Goal: Information Seeking & Learning: Check status

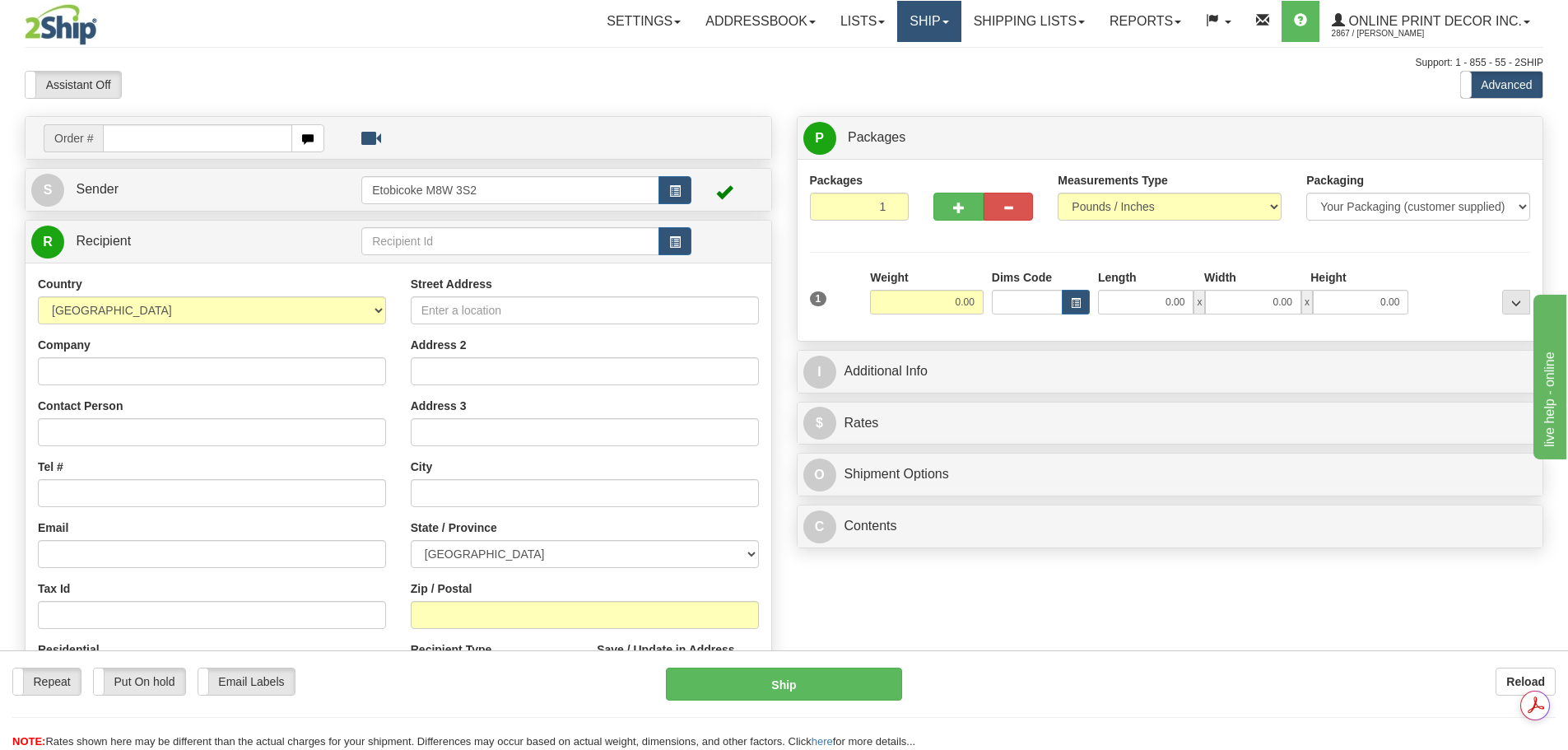
click at [930, 19] on link "Ship" at bounding box center [929, 21] width 63 height 41
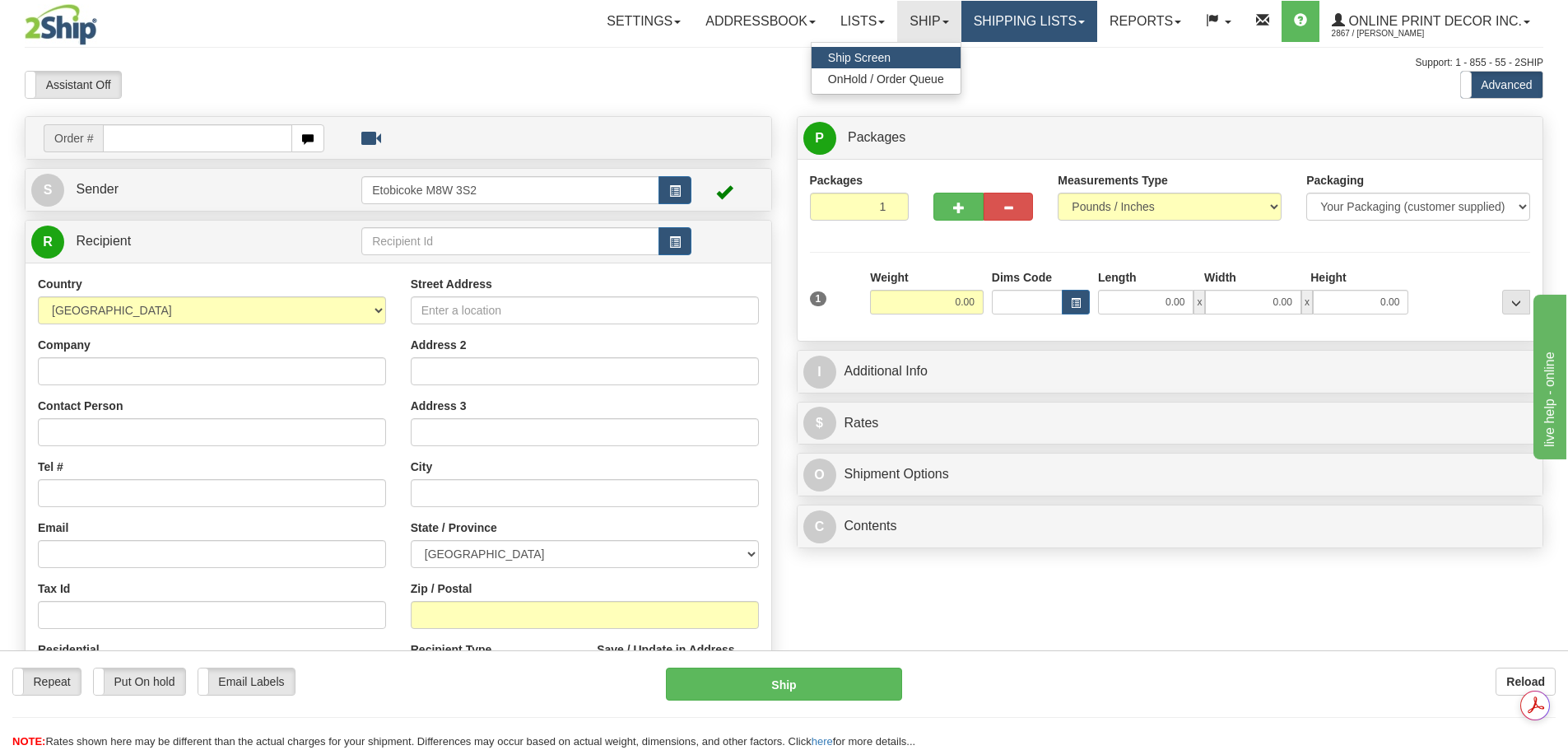
click at [1017, 30] on link "Shipping lists" at bounding box center [1029, 21] width 136 height 41
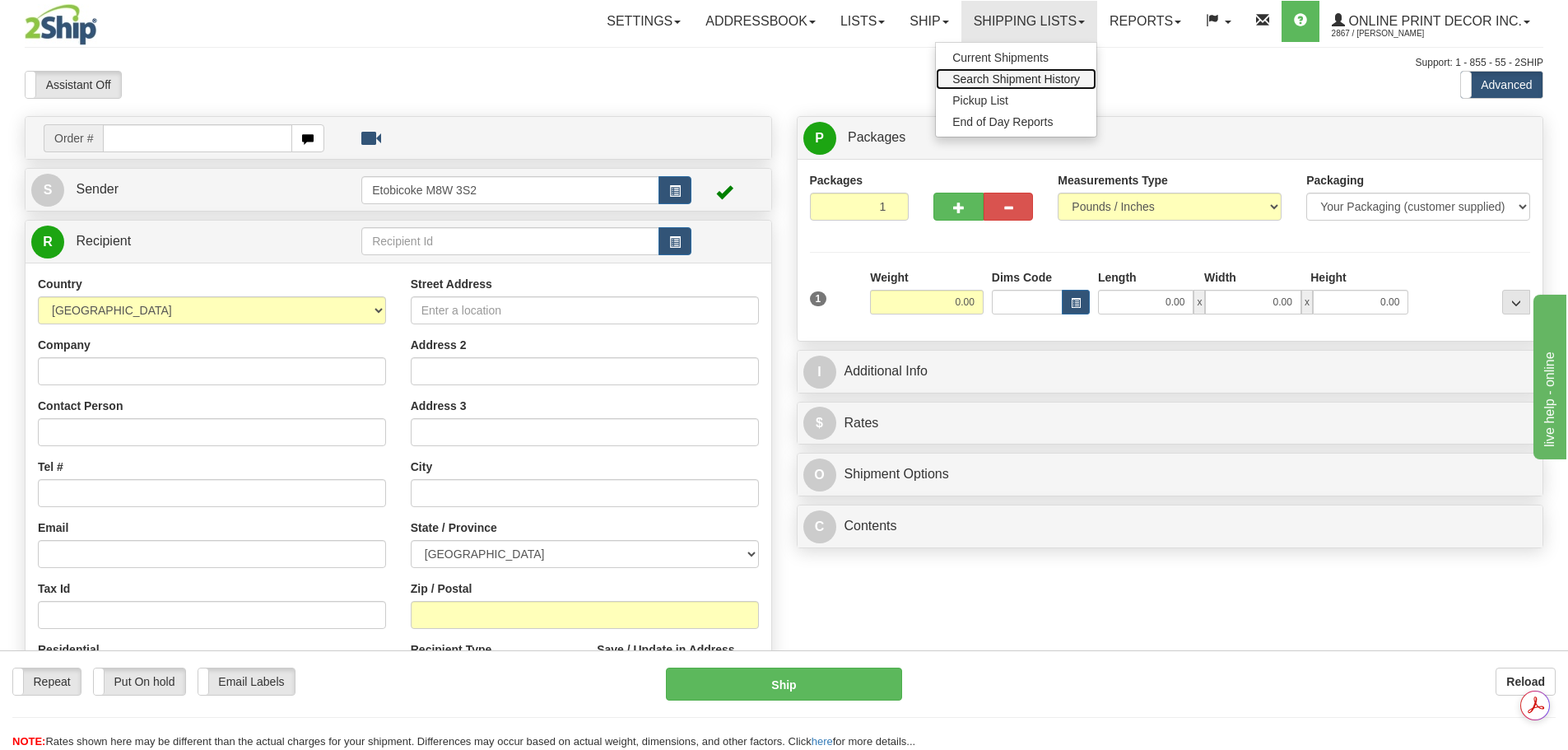
click at [1007, 80] on span "Search Shipment History" at bounding box center [1016, 79] width 128 height 13
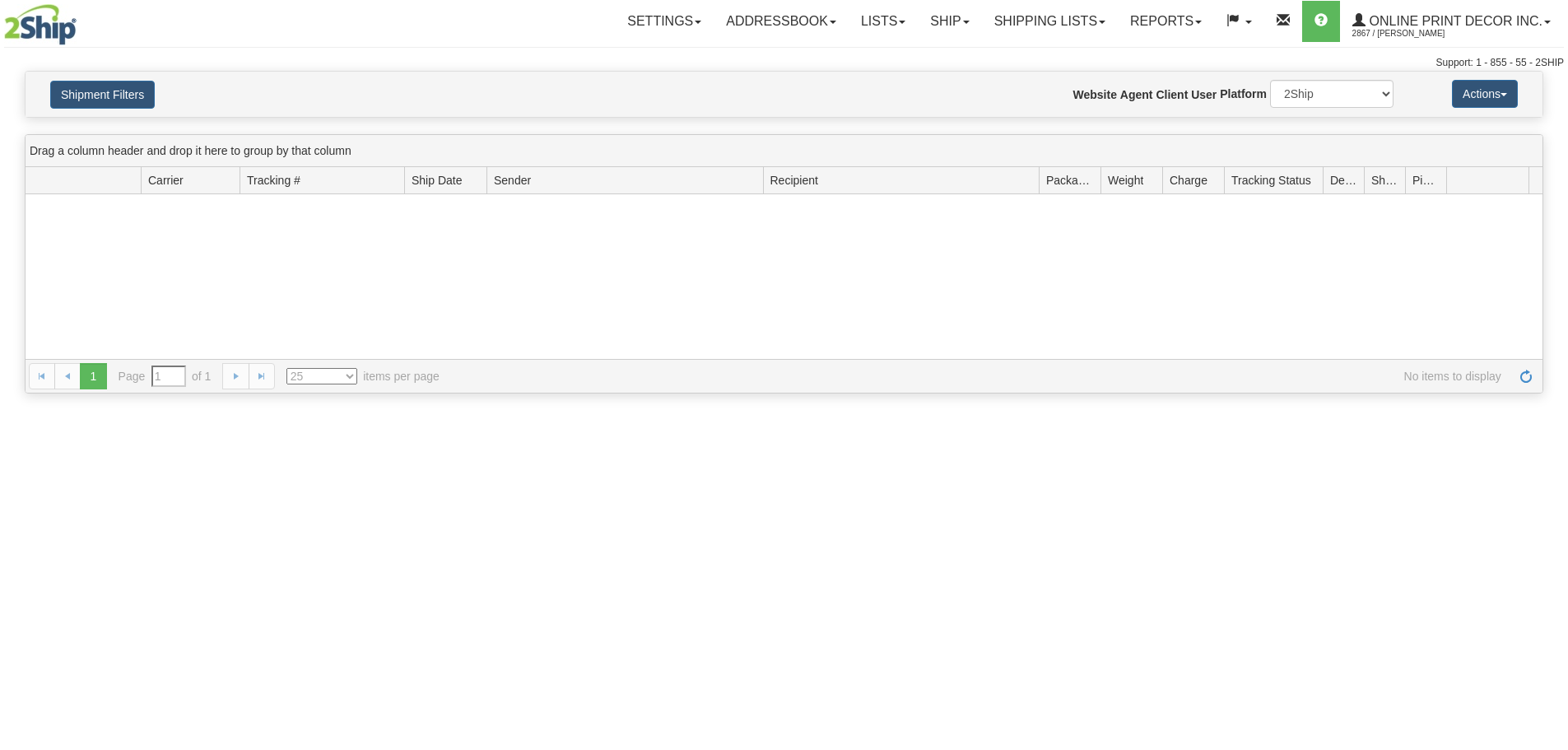
type input "From [DATE] To [DATE]"
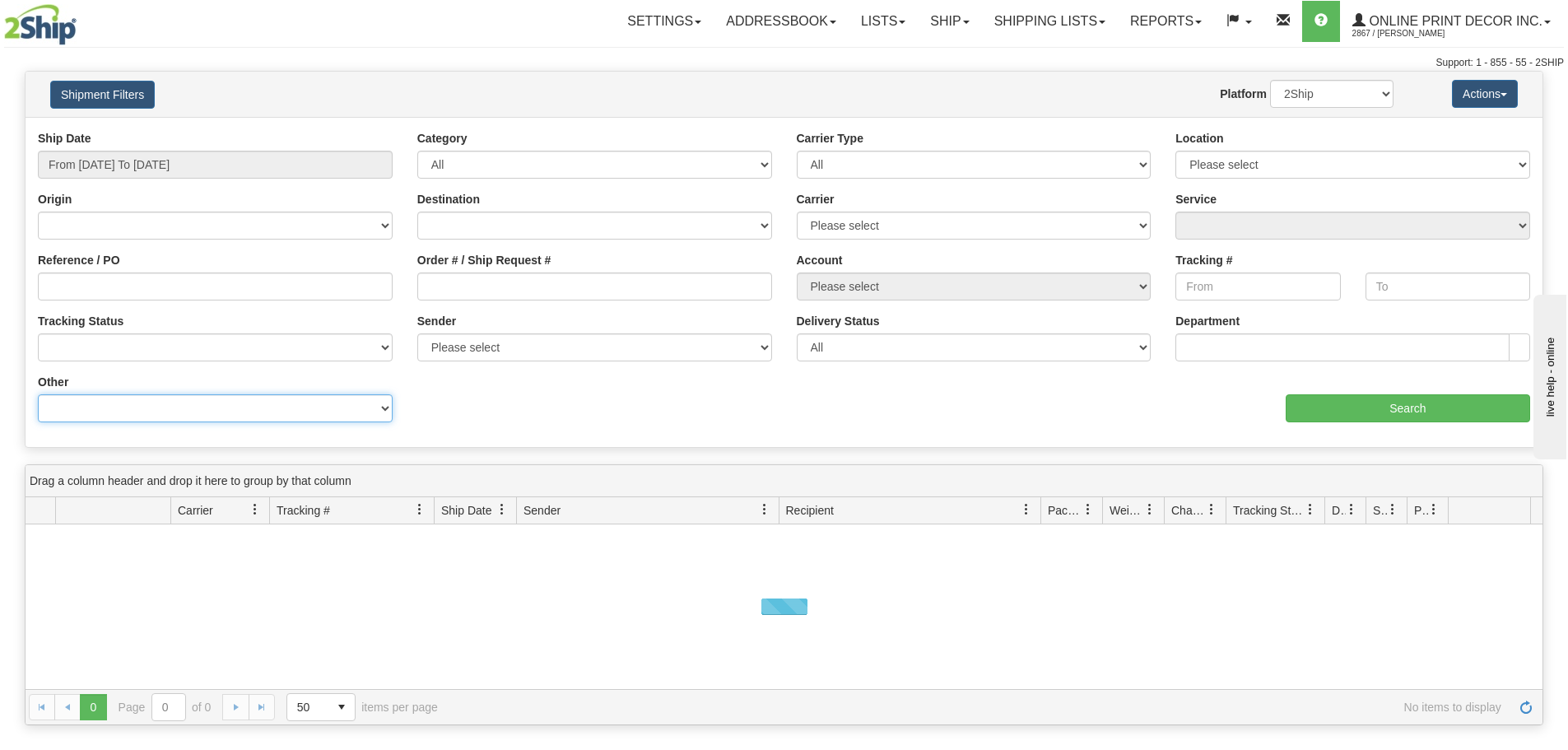
click at [106, 412] on select "Billing Account # Billing Type BOL # (LTL) Commodity Or Documents Consolidation…" at bounding box center [215, 408] width 355 height 28
select select "Recipient_ZIP"
click at [38, 394] on select "Billing Account # Billing Type BOL # (LTL) Commodity Or Documents Consolidation…" at bounding box center [215, 408] width 355 height 28
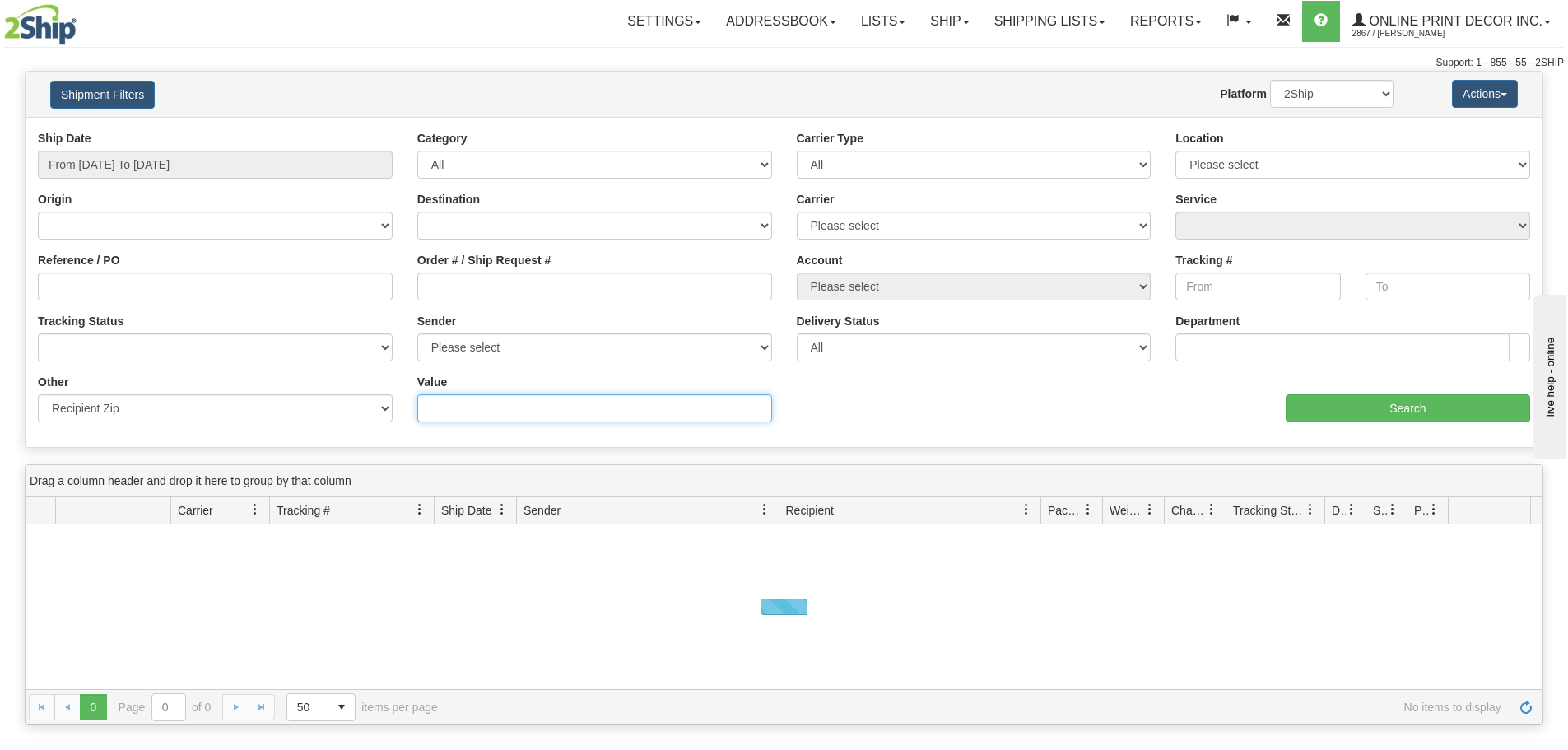
click at [462, 418] on input "Value" at bounding box center [595, 408] width 355 height 28
paste input "K9H 3N9"
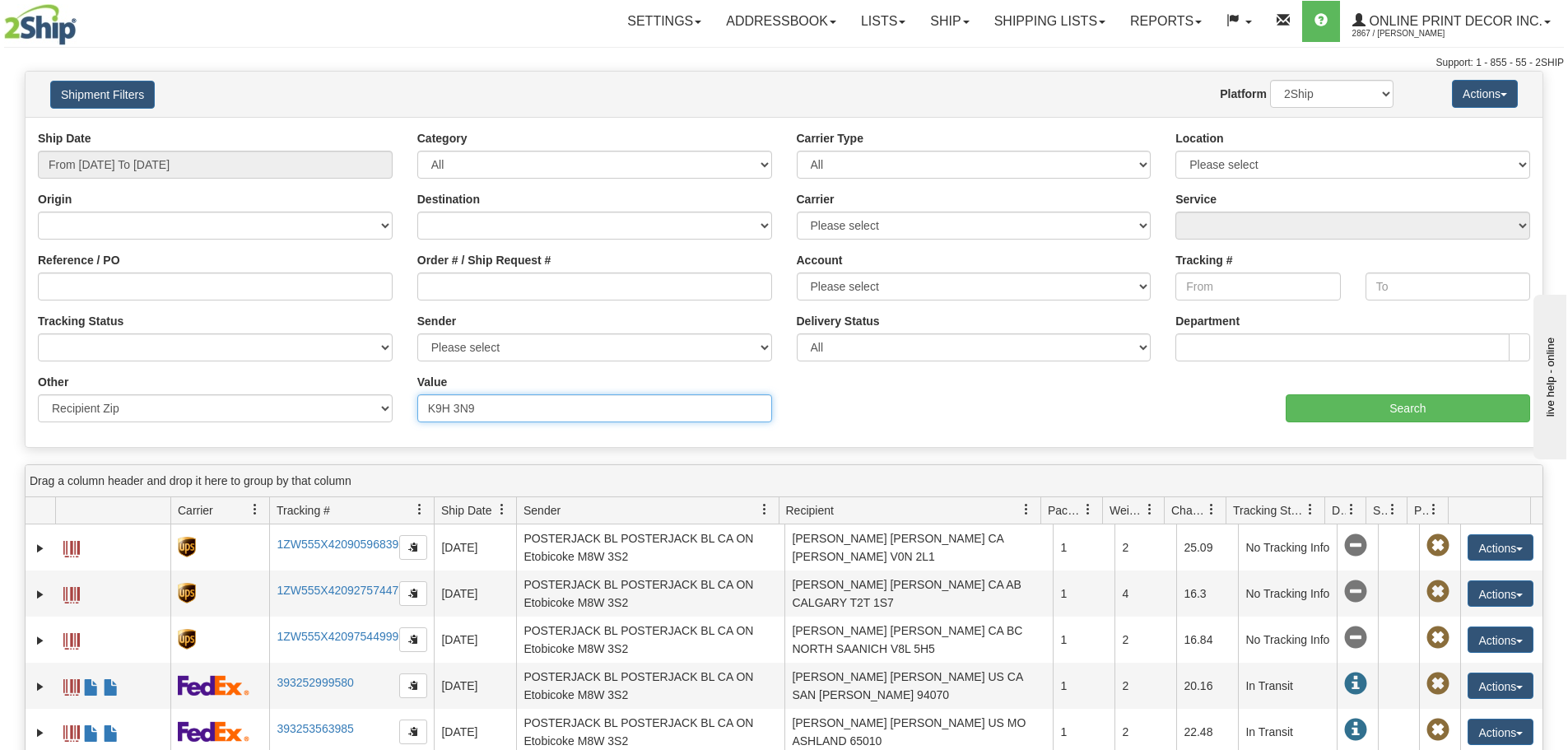
type input "K9H 3N9"
click at [158, 165] on input "From 09/16/2025 To 09/17/2025" at bounding box center [215, 164] width 355 height 28
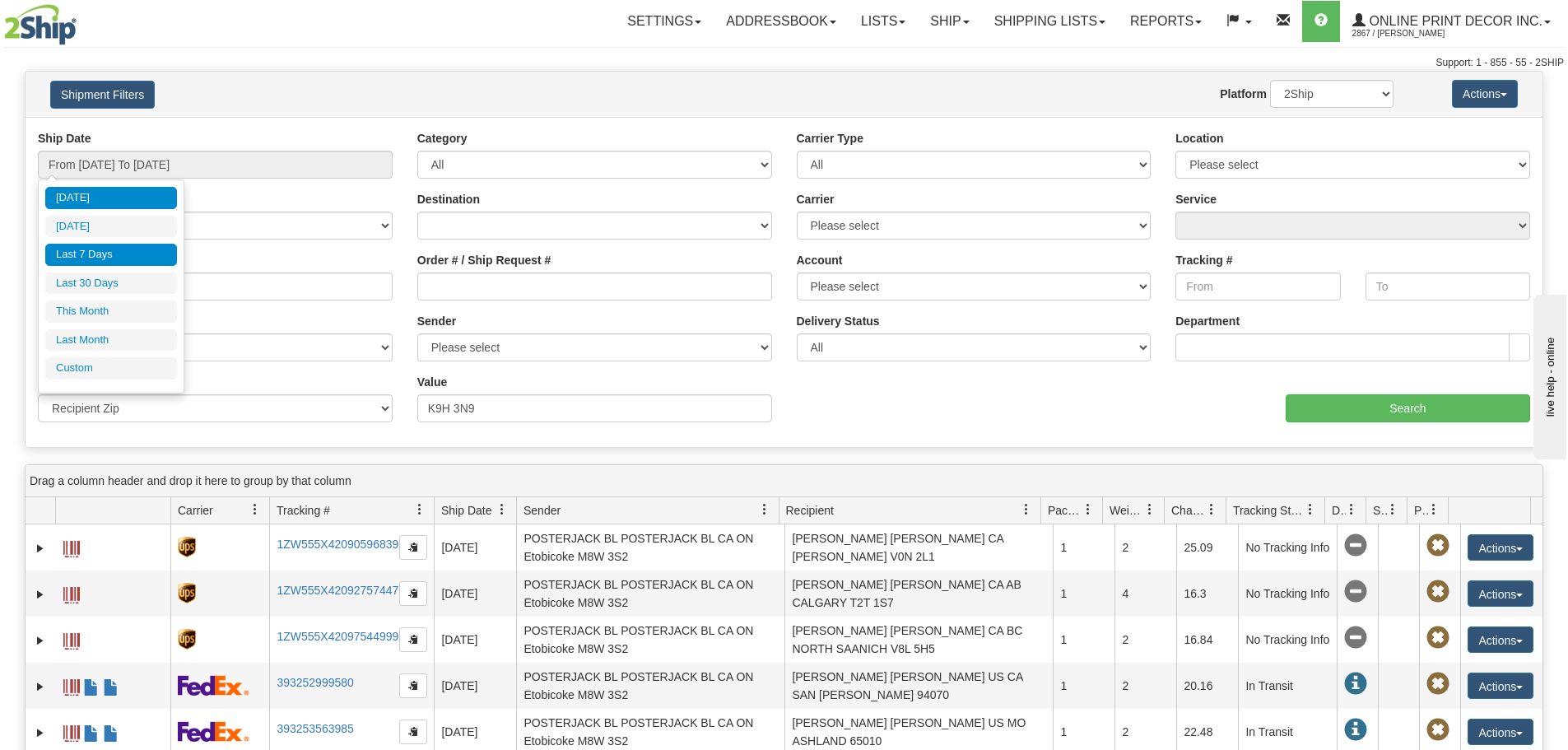
click at [120, 256] on li "Last 7 Days" at bounding box center [111, 254] width 132 height 22
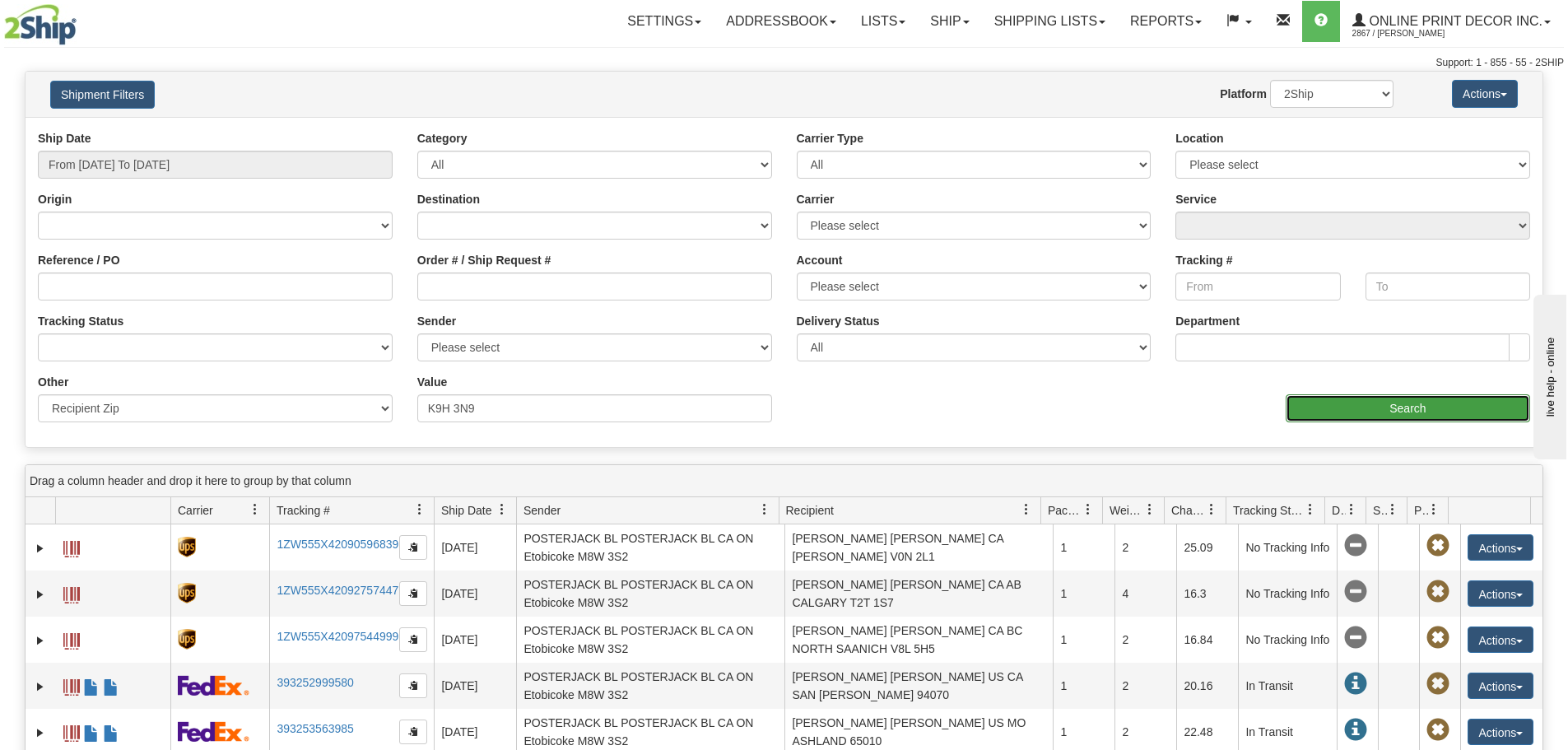
click at [1362, 413] on input "Search" at bounding box center [1408, 408] width 245 height 28
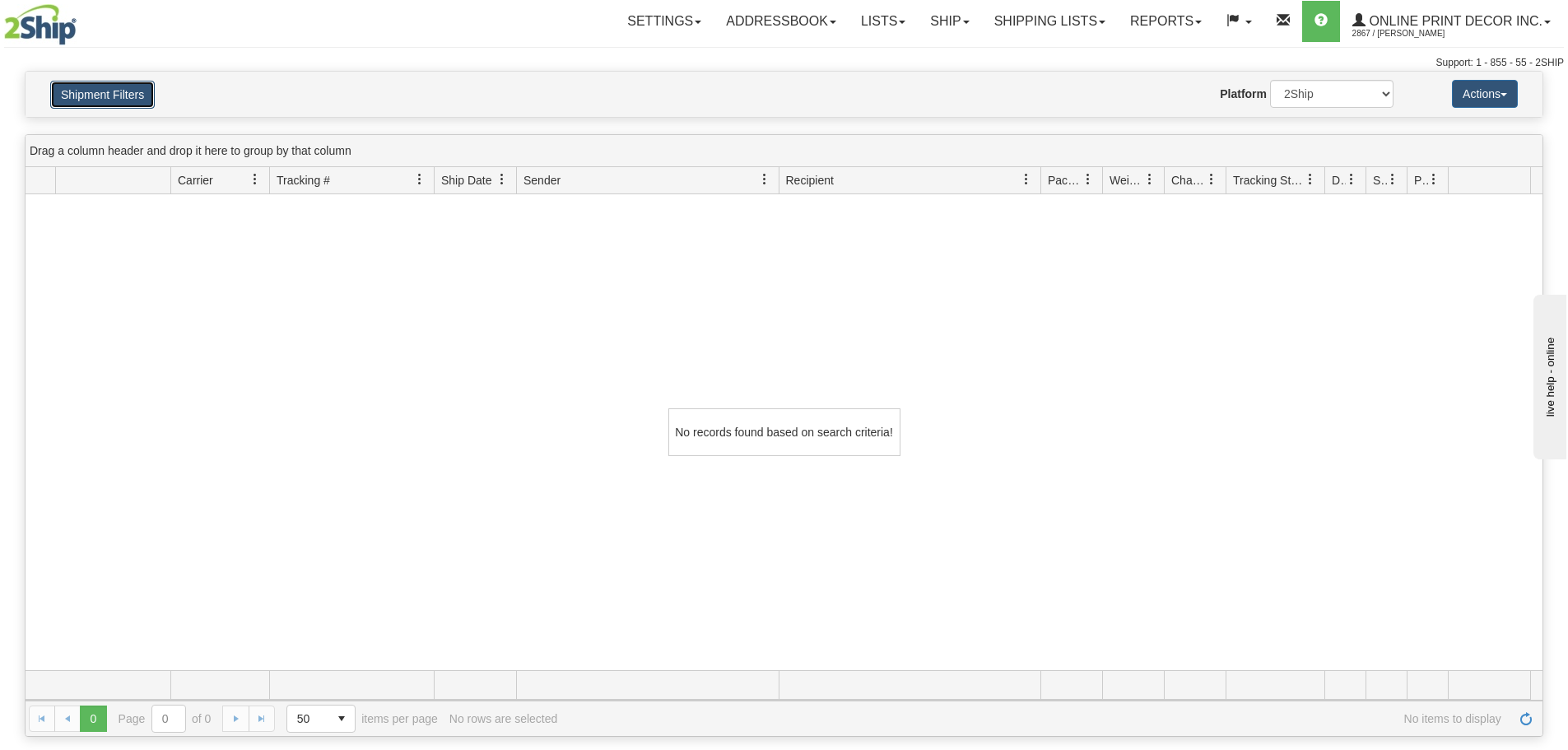
click at [111, 99] on button "Shipment Filters" at bounding box center [102, 94] width 105 height 28
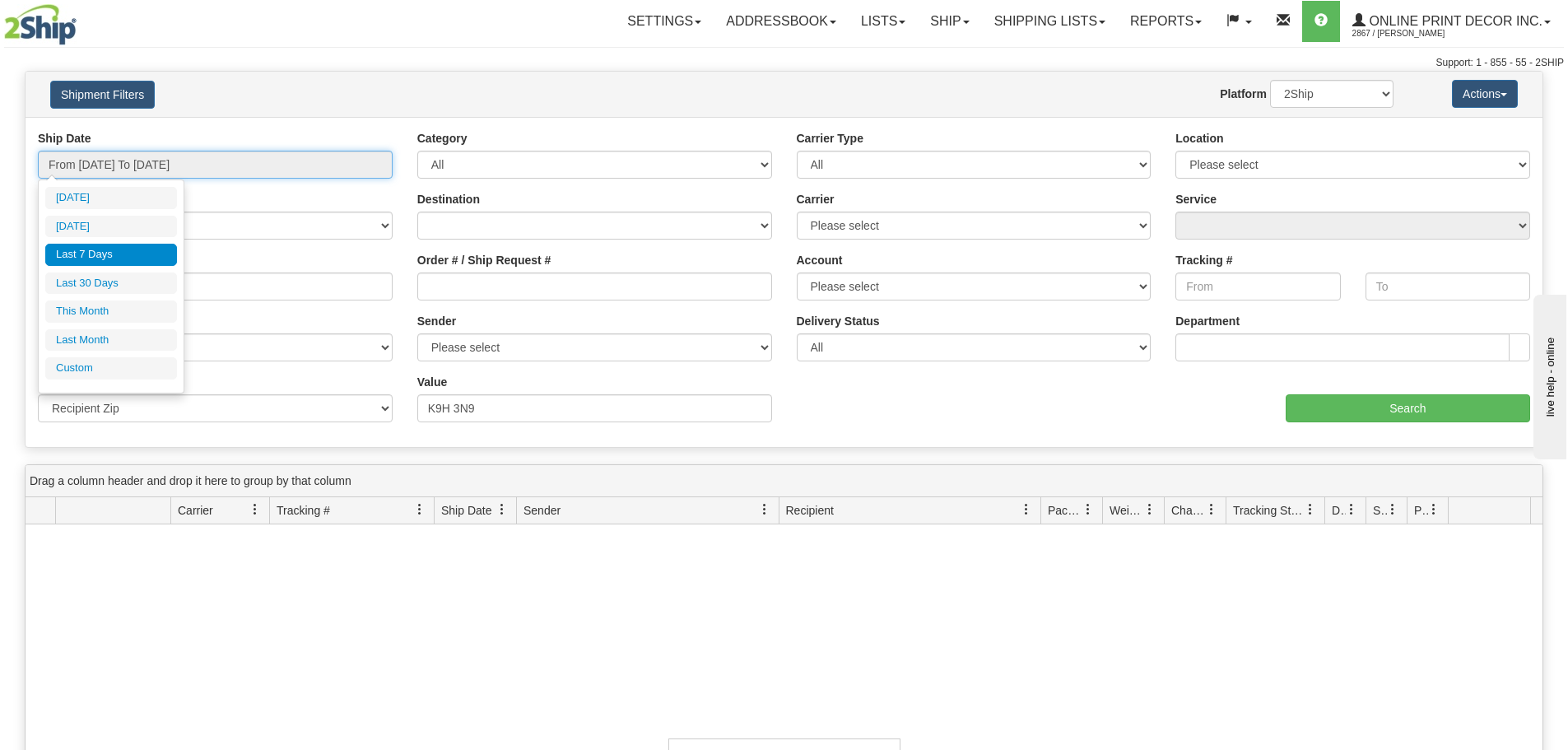
click at [220, 156] on input "From 09/11/2025 To 09/17/2025" at bounding box center [215, 164] width 355 height 28
click at [144, 291] on li "Last 30 Days" at bounding box center [111, 283] width 132 height 22
type input "From 08/19/2025 To 09/17/2025"
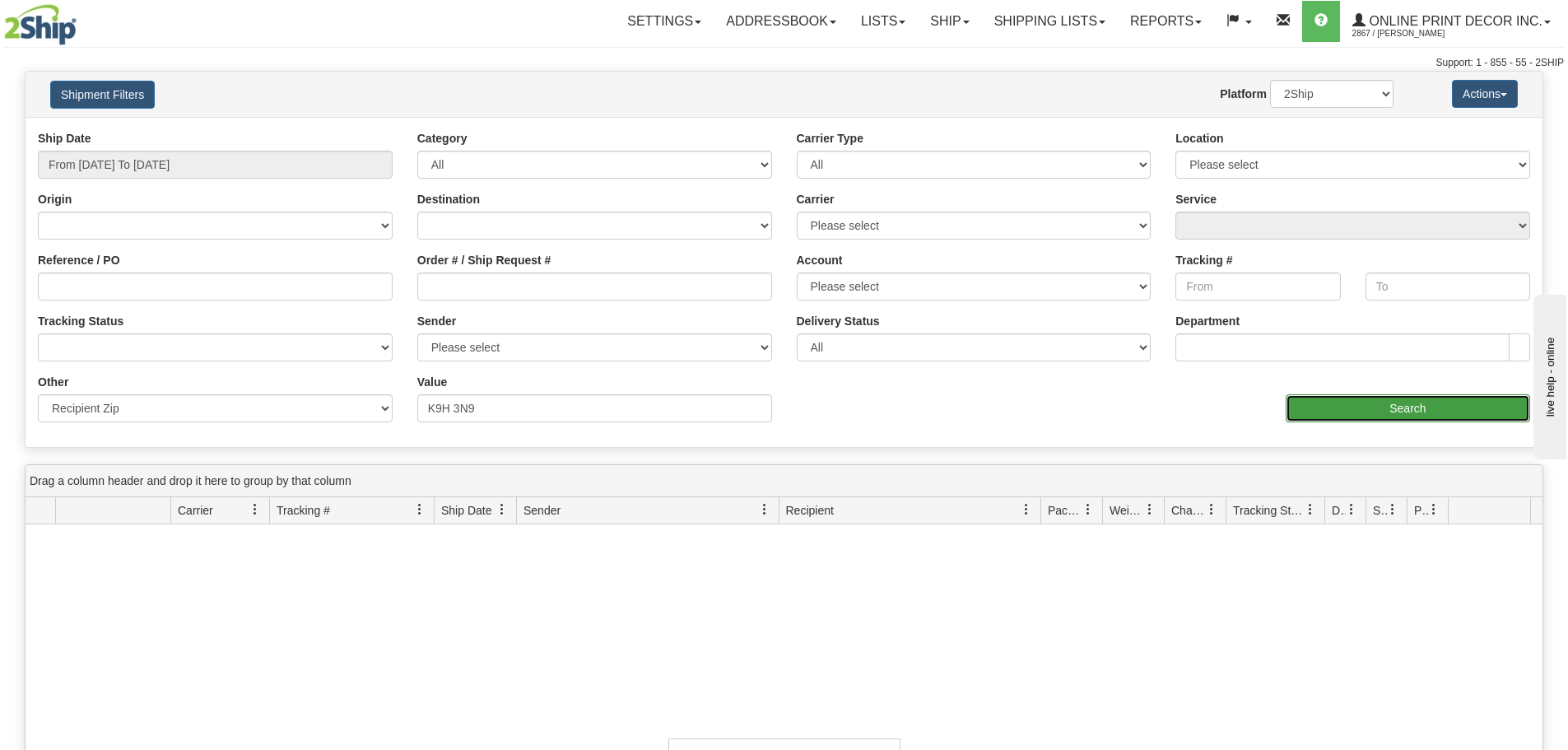
click at [1397, 398] on input "Search" at bounding box center [1408, 408] width 245 height 28
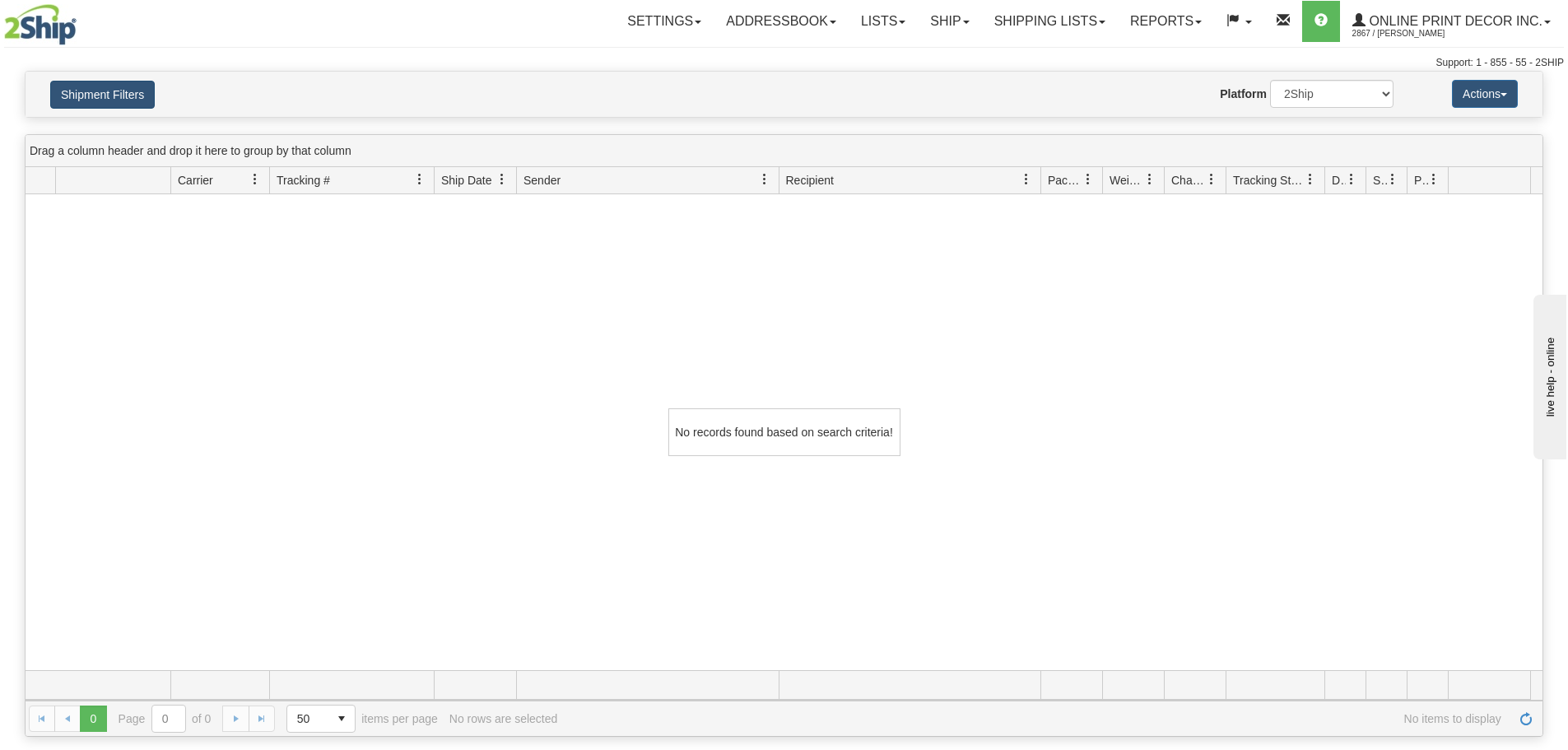
drag, startPoint x: 170, startPoint y: 107, endPoint x: 154, endPoint y: 93, distance: 21.3
click at [162, 100] on h4 "Shipment Filters" at bounding box center [162, 94] width 248 height 29
click at [154, 93] on button "Shipment Filters" at bounding box center [102, 94] width 105 height 28
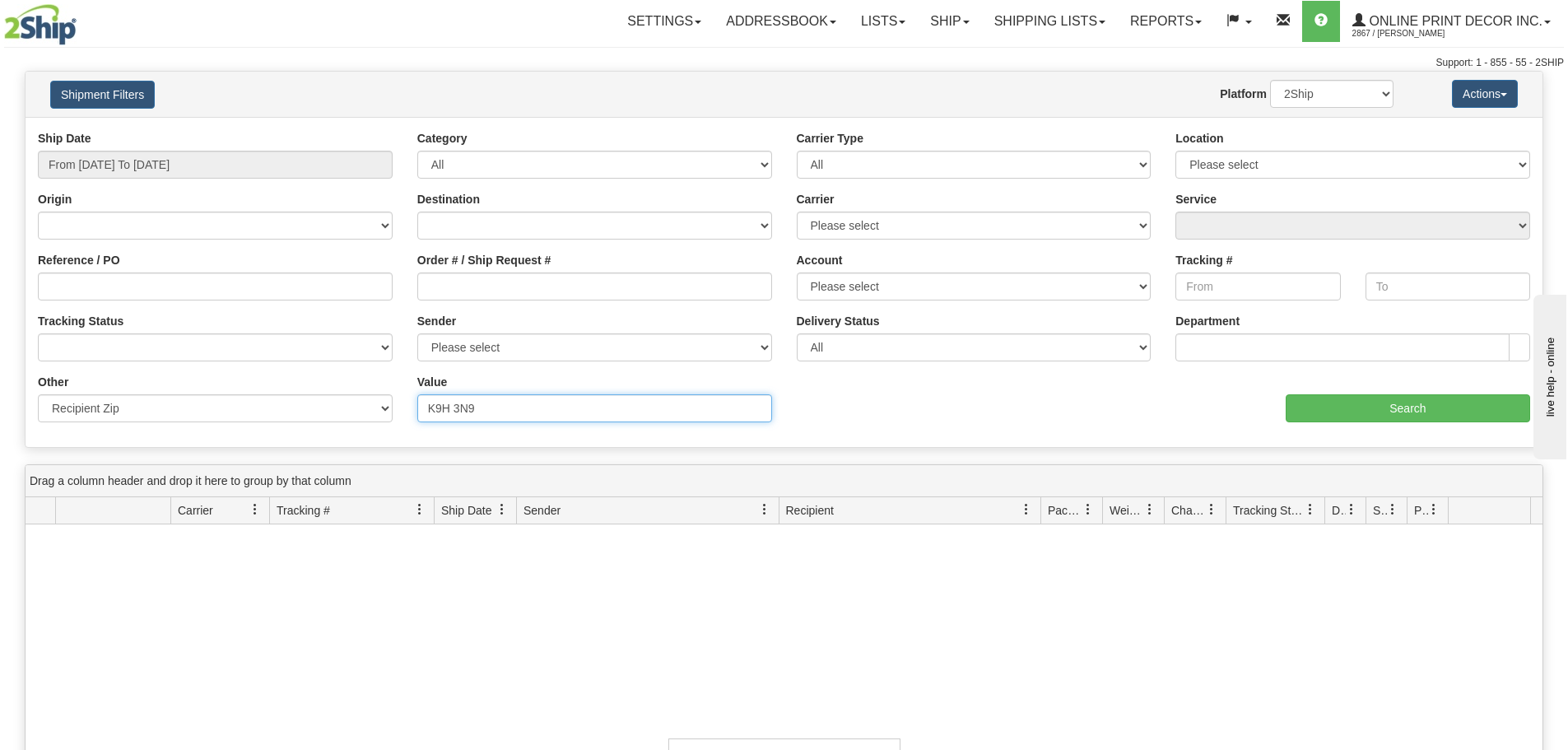
click at [455, 419] on input "K9H 3N9" at bounding box center [595, 408] width 355 height 28
type input "K9H3N9"
